Goal: Task Accomplishment & Management: Use online tool/utility

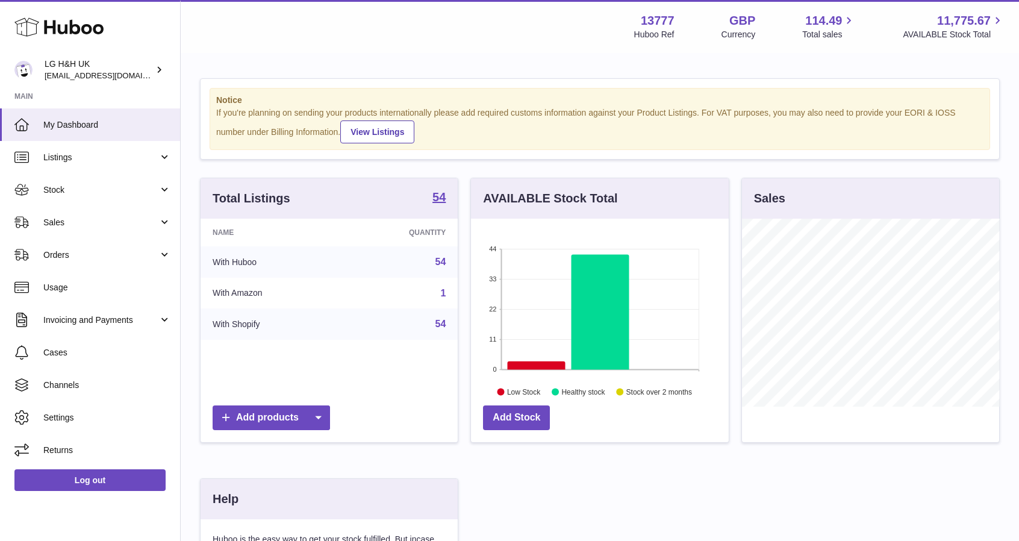
scroll to position [188, 258]
click at [87, 232] on link "Sales" at bounding box center [90, 222] width 180 height 33
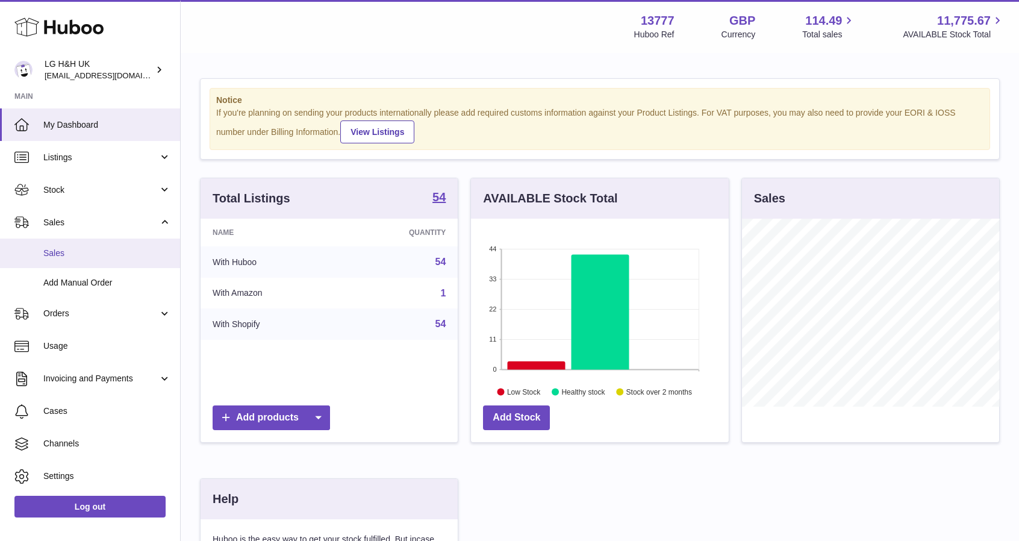
click at [67, 249] on span "Sales" at bounding box center [107, 253] width 128 height 11
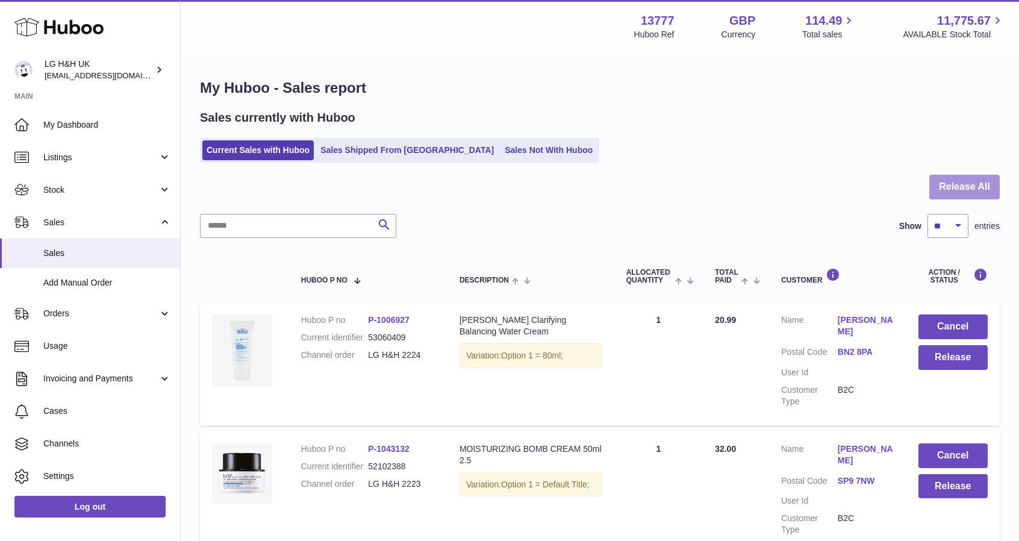
click at [956, 187] on button "Release All" at bounding box center [964, 187] width 70 height 25
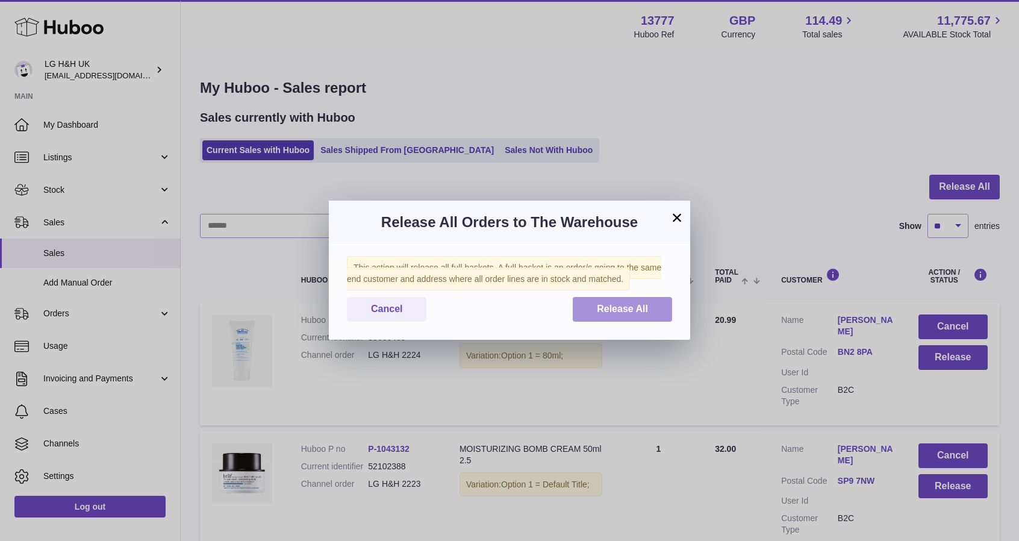
click at [665, 304] on button "Release All" at bounding box center [622, 309] width 99 height 25
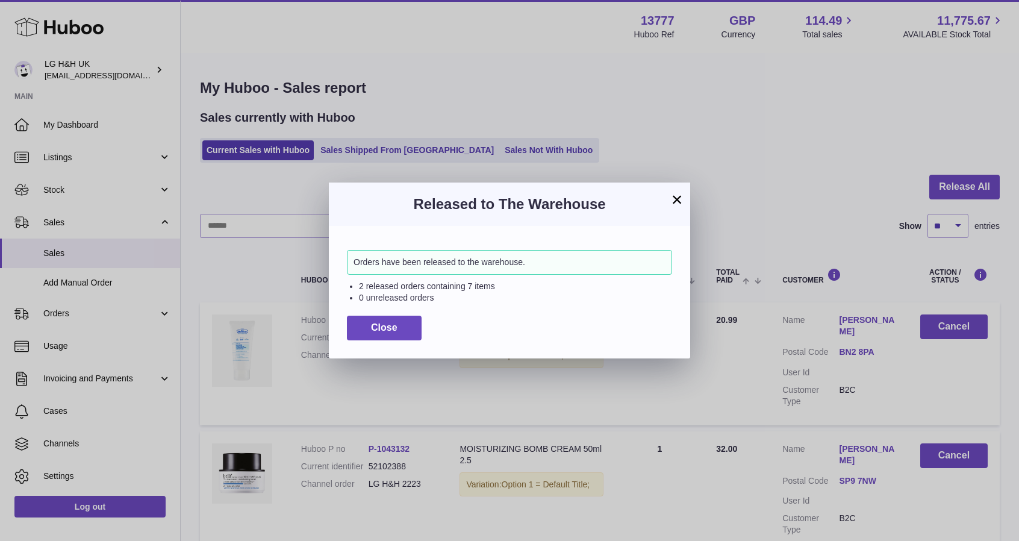
click at [675, 200] on button "×" at bounding box center [677, 199] width 14 height 14
